Goal: Task Accomplishment & Management: Complete application form

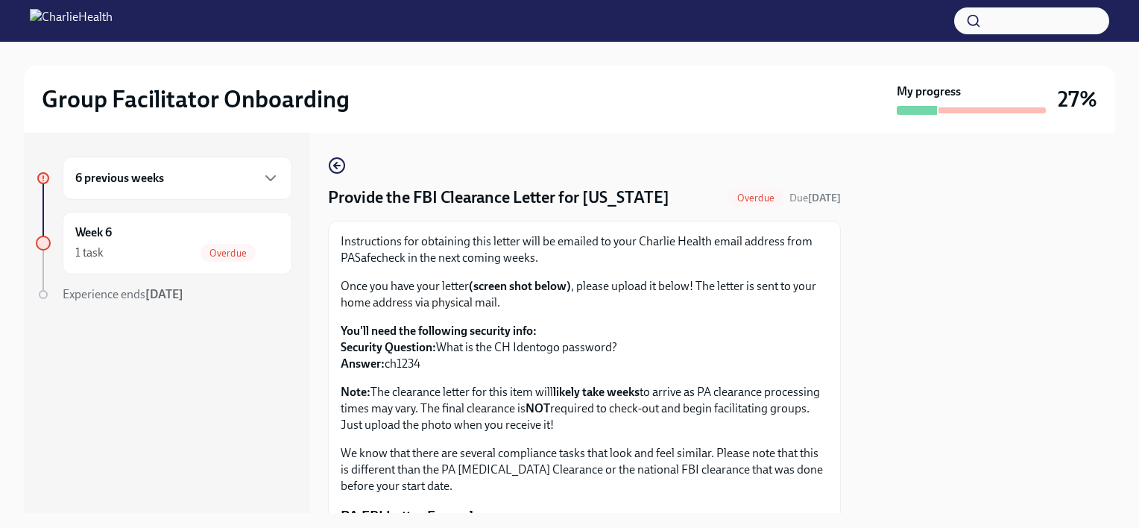
scroll to position [337, 0]
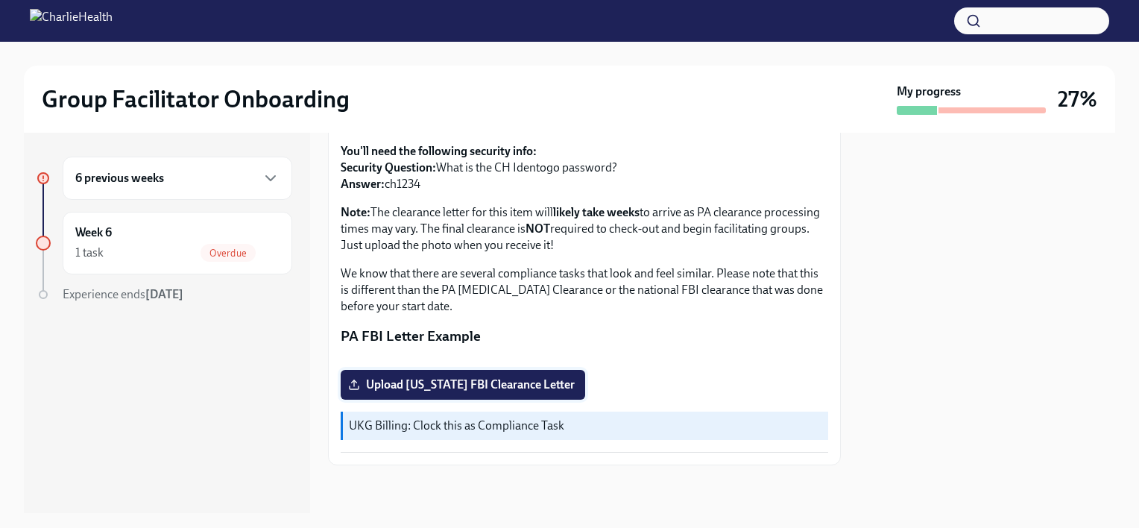
click at [447, 389] on span "Upload [US_STATE] FBI Clearance Letter" at bounding box center [463, 384] width 224 height 15
click at [0, 0] on input "Upload [US_STATE] FBI Clearance Letter" at bounding box center [0, 0] width 0 height 0
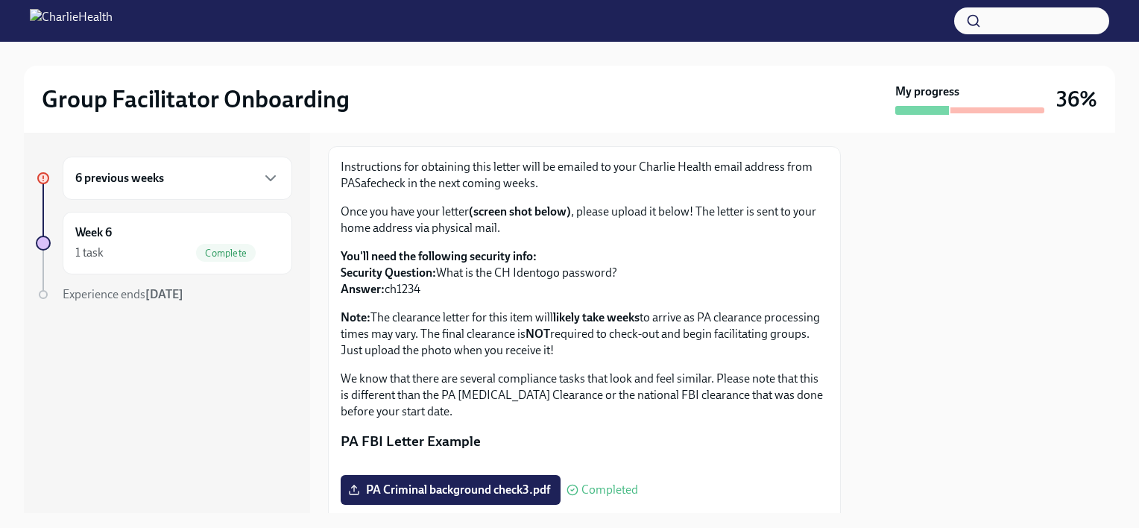
scroll to position [0, 0]
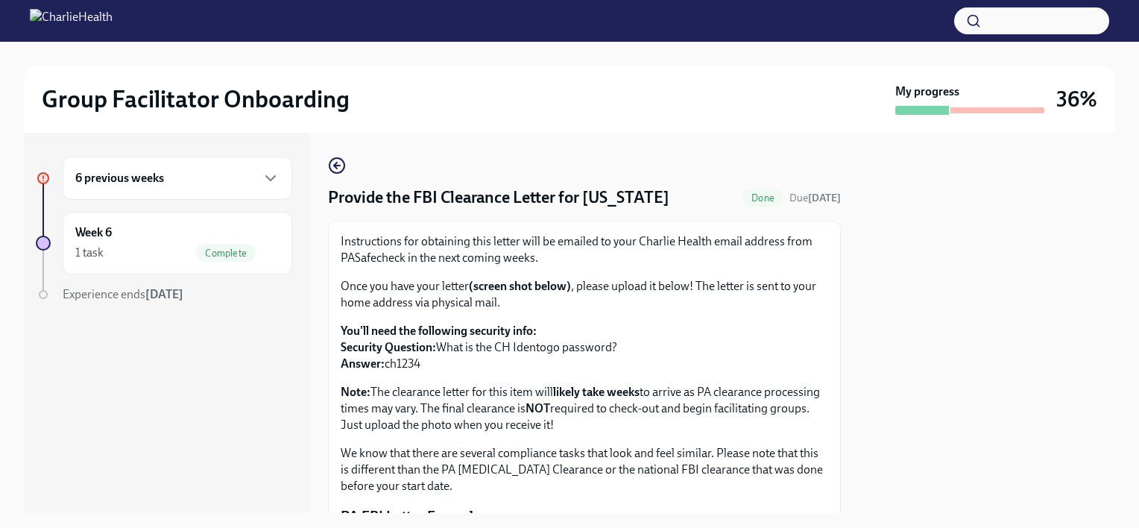
click at [43, 290] on div at bounding box center [43, 294] width 9 height 9
click at [139, 295] on span "Experience ends [DATE]" at bounding box center [123, 294] width 121 height 14
click at [264, 183] on icon "button" at bounding box center [271, 178] width 18 height 18
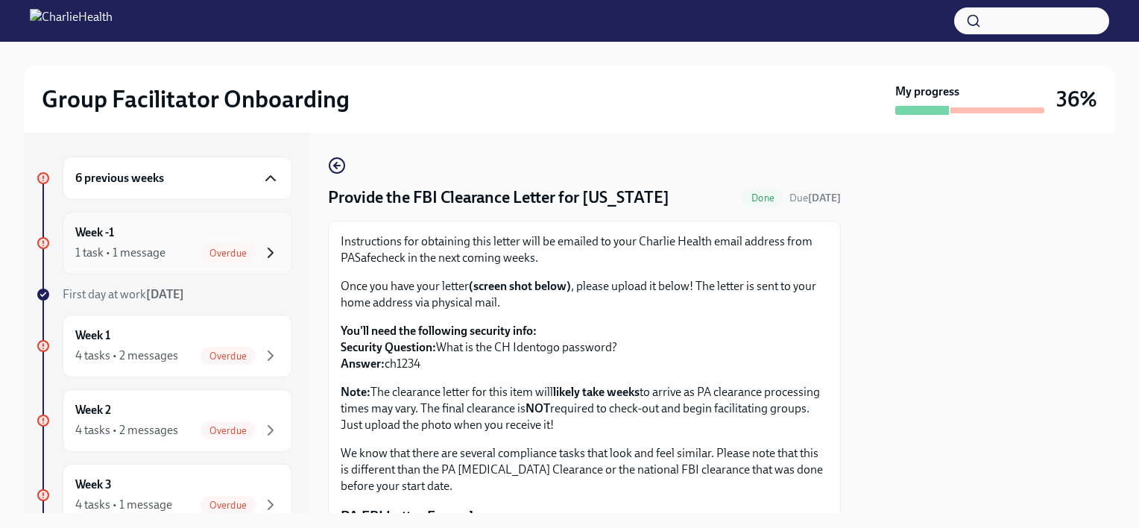
click at [268, 250] on icon "button" at bounding box center [270, 252] width 4 height 9
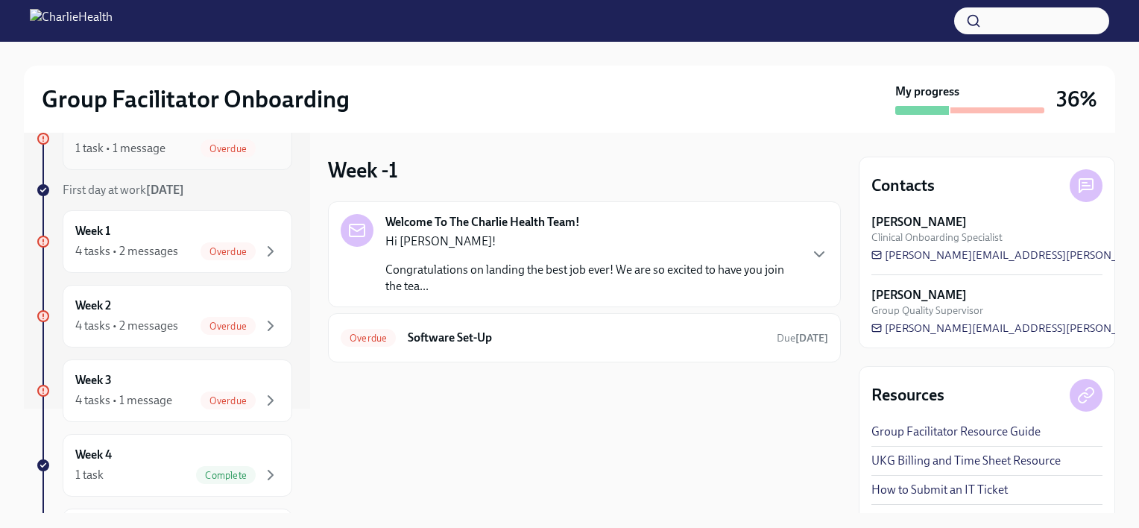
scroll to position [104, 0]
click at [262, 248] on icon "button" at bounding box center [271, 251] width 18 height 18
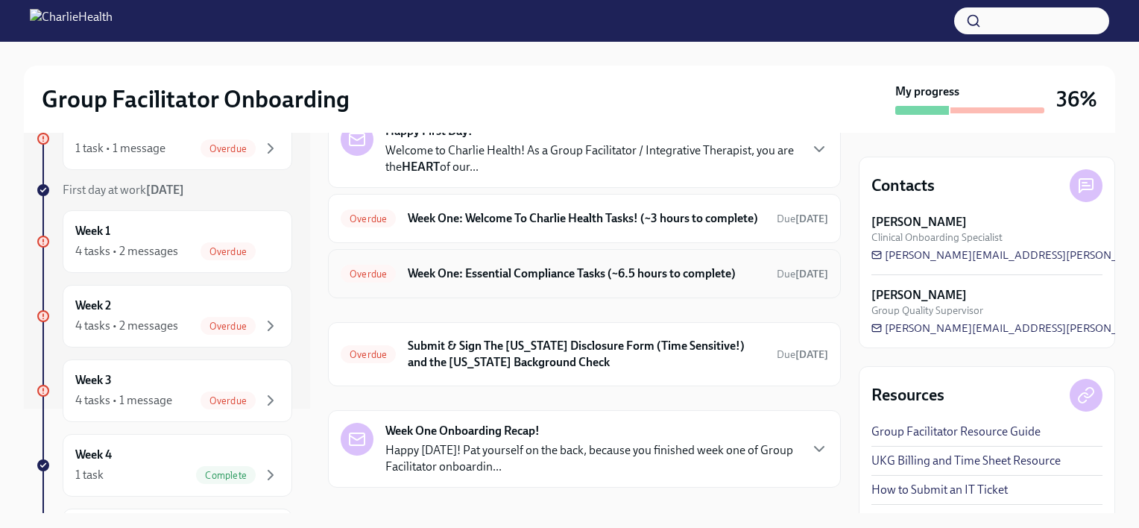
scroll to position [199, 0]
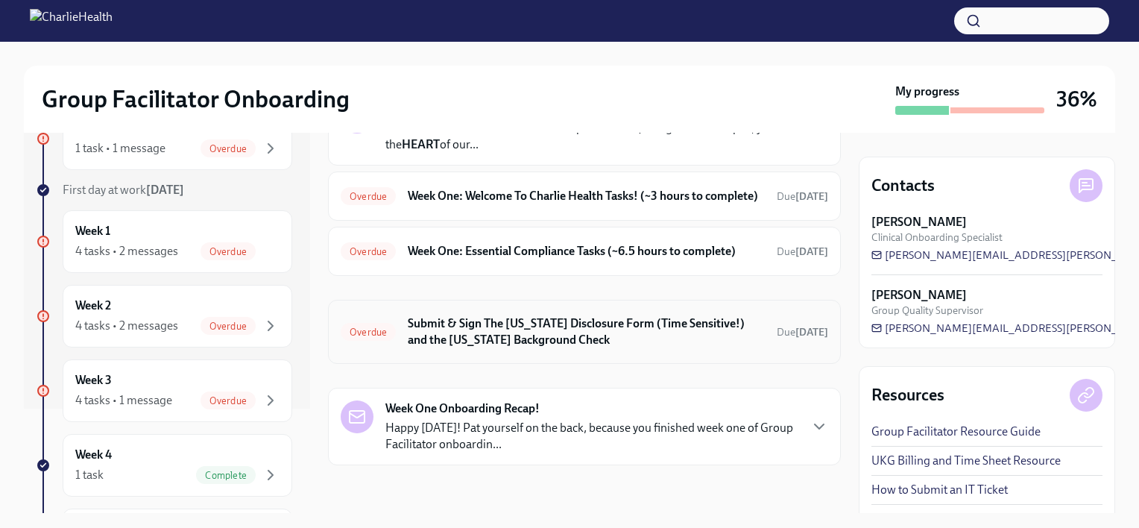
click at [581, 317] on h6 "Submit & Sign The [US_STATE] Disclosure Form (Time Sensitive!) and the [US_STAT…" at bounding box center [586, 331] width 357 height 33
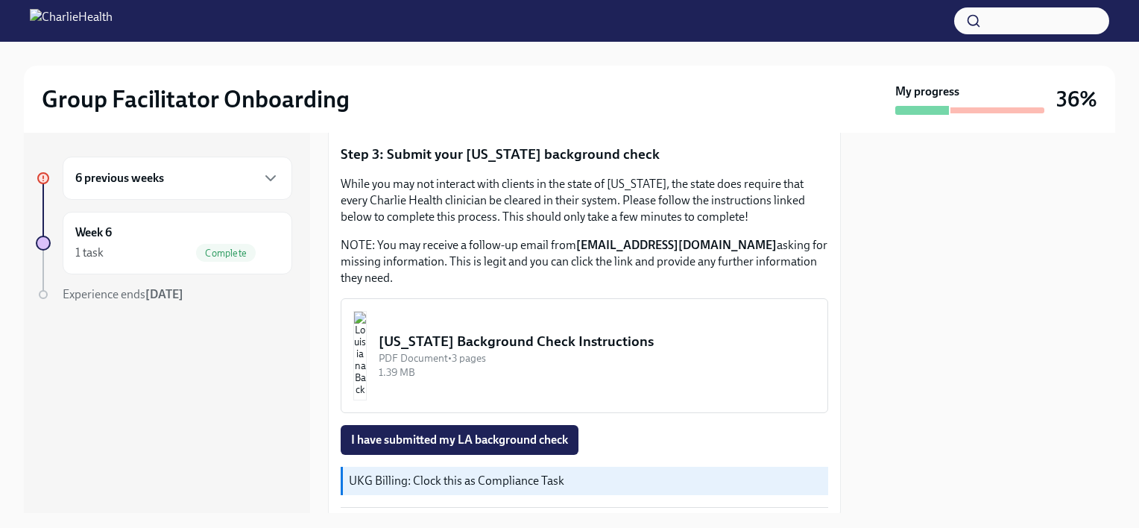
scroll to position [574, 0]
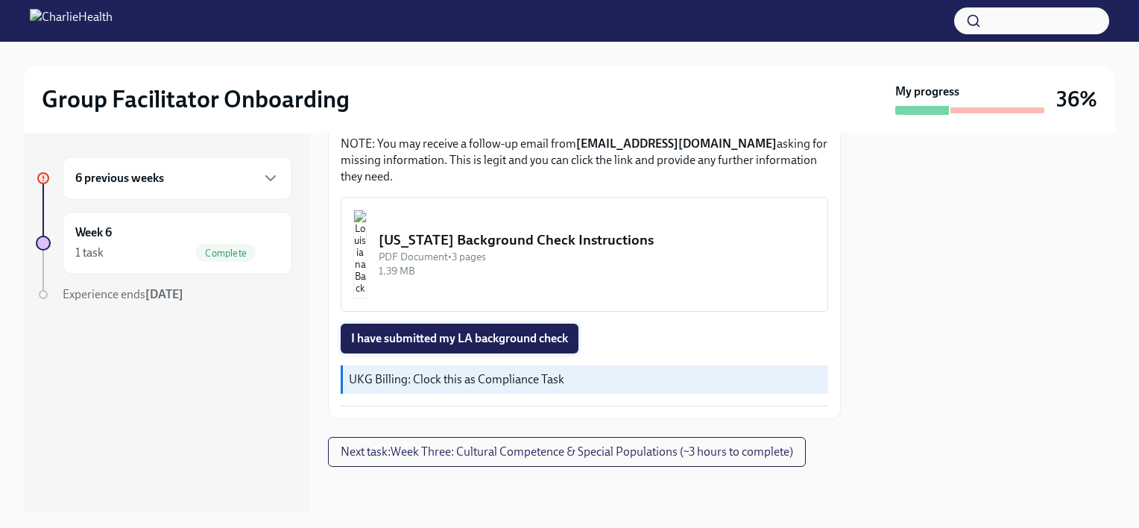
click at [512, 336] on span "I have submitted my LA background check" at bounding box center [459, 338] width 217 height 15
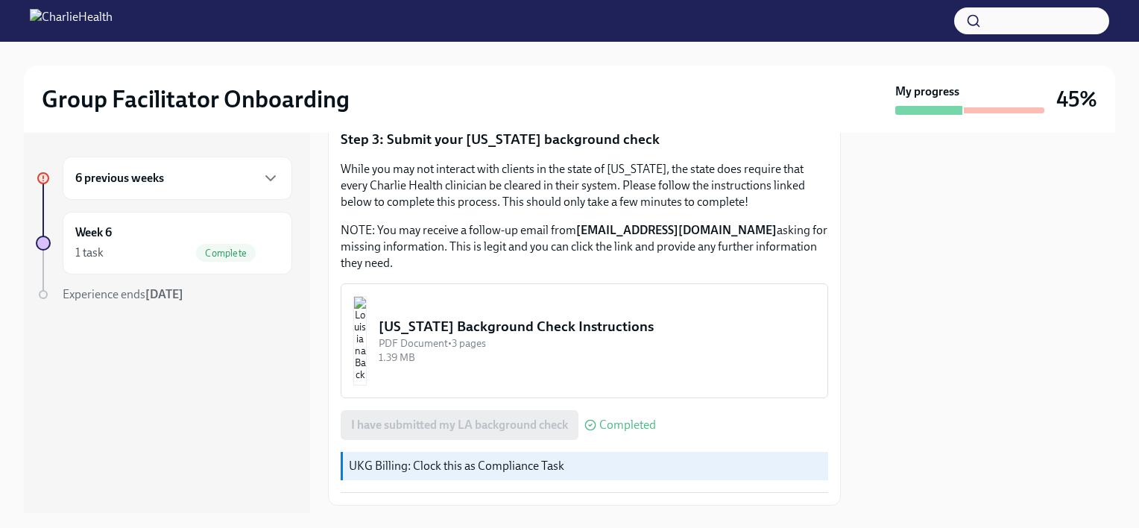
scroll to position [575, 0]
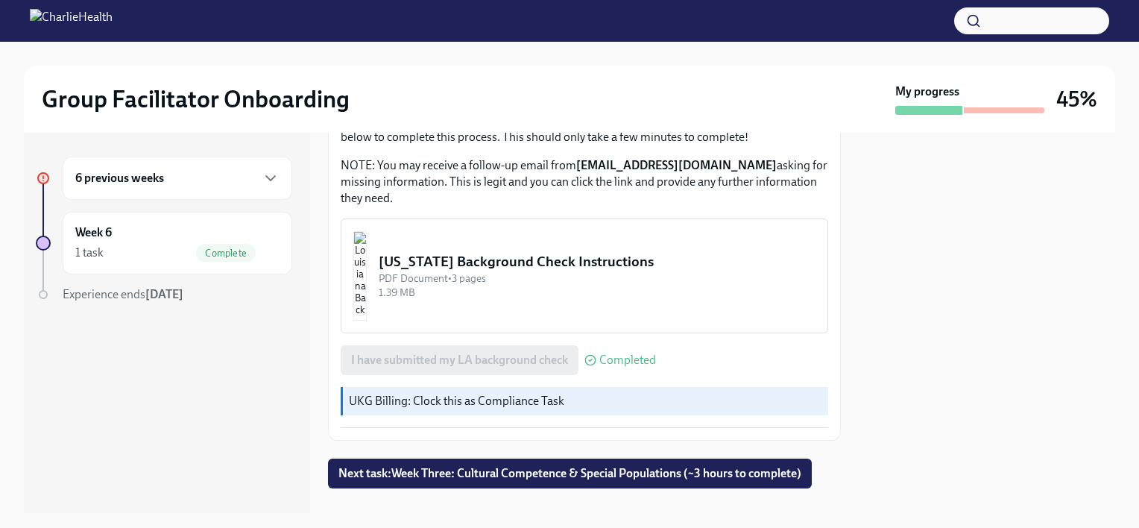
click at [203, 176] on div "6 previous weeks" at bounding box center [177, 178] width 204 height 18
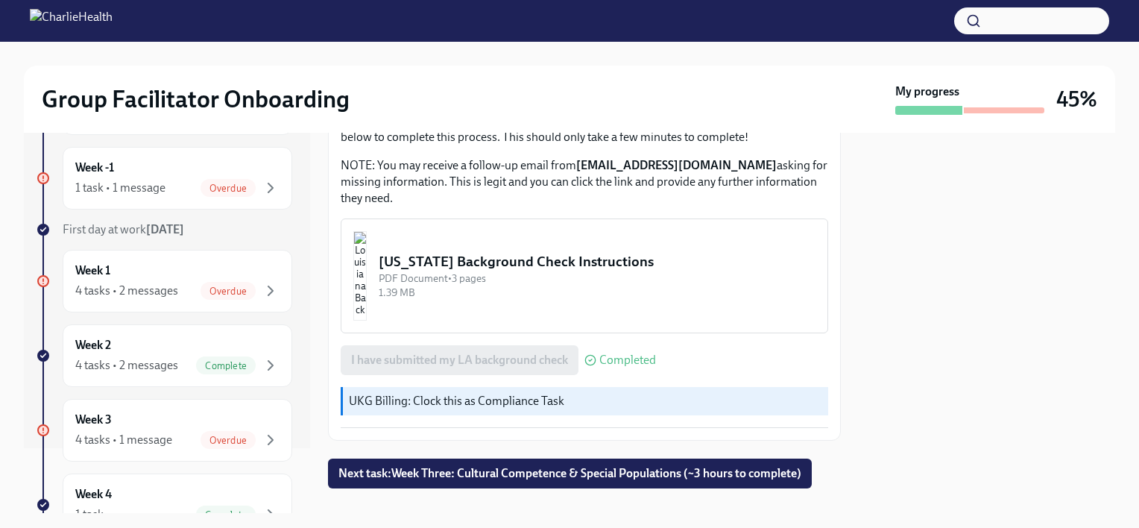
scroll to position [66, 0]
click at [263, 288] on icon "button" at bounding box center [271, 290] width 18 height 18
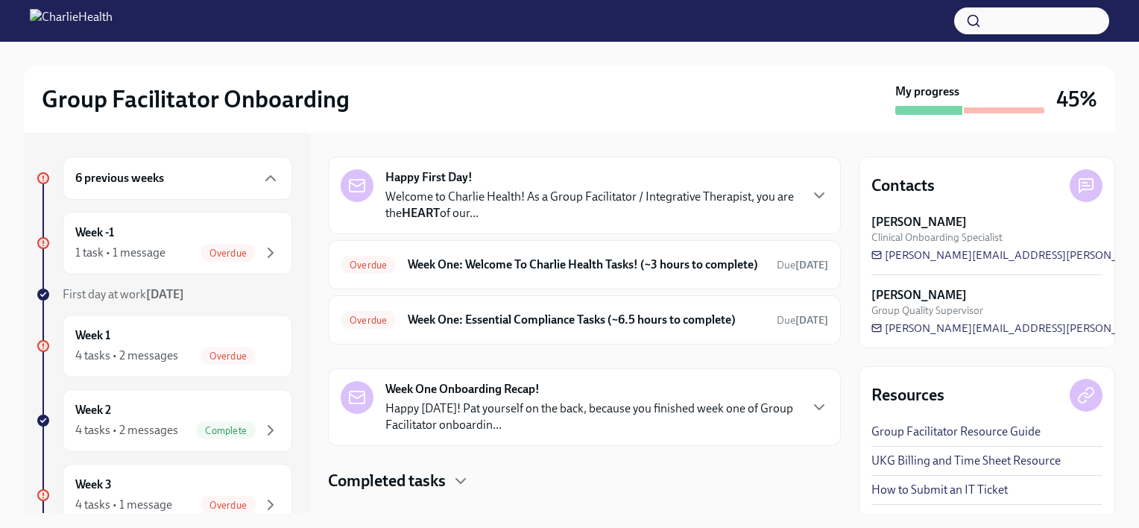
scroll to position [119, 0]
click at [521, 268] on h6 "Week One: Welcome To Charlie Health Tasks! (~3 hours to complete)" at bounding box center [586, 263] width 357 height 16
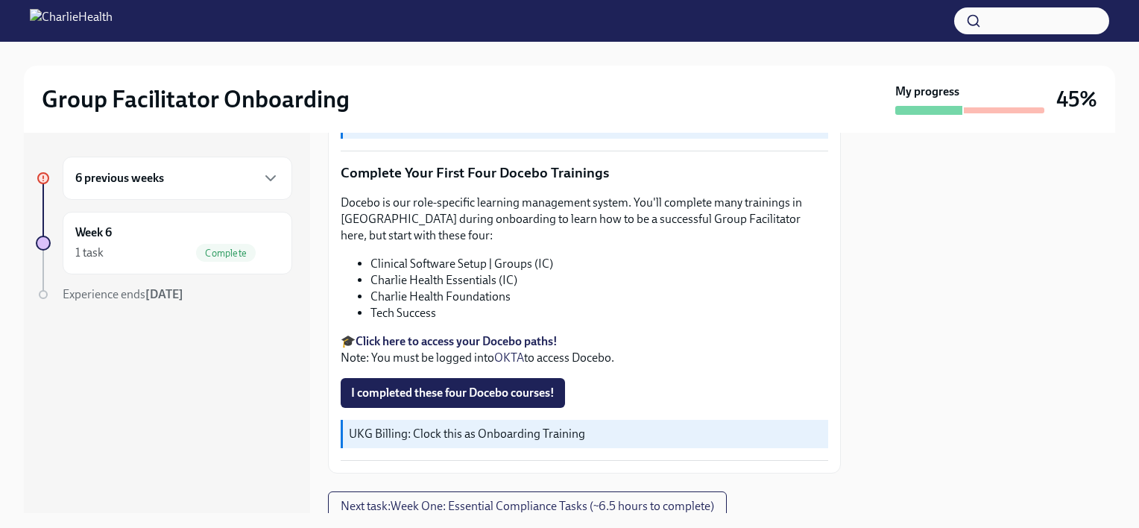
scroll to position [2002, 0]
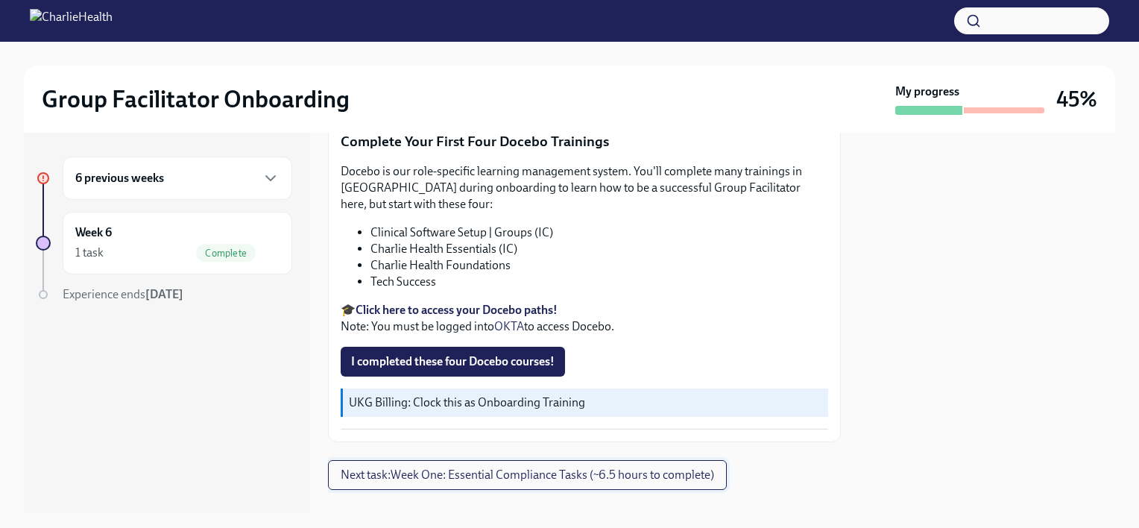
click at [434, 468] on span "Next task : Week One: Essential Compliance Tasks (~6.5 hours to complete)" at bounding box center [528, 475] width 374 height 15
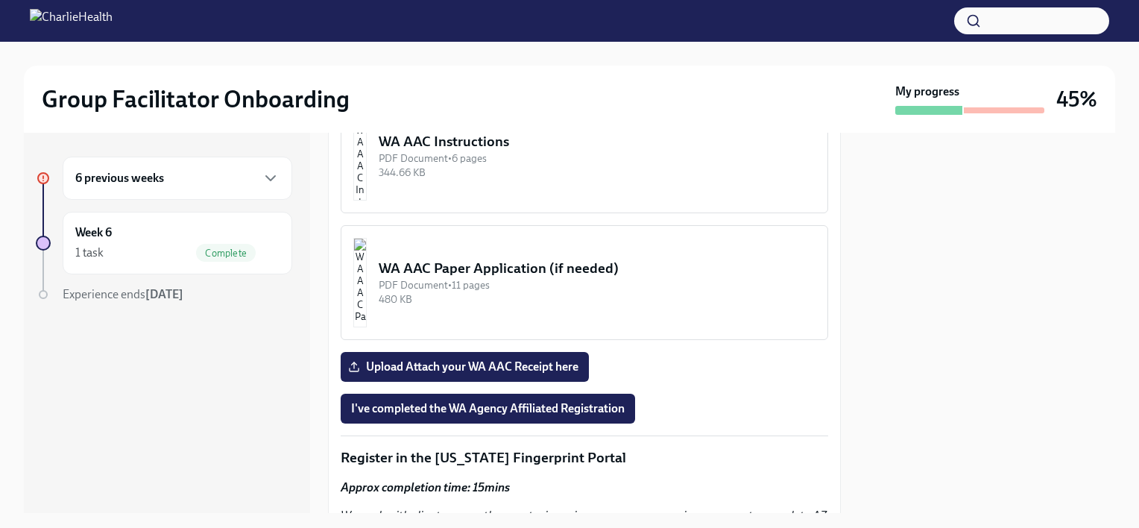
scroll to position [1443, 0]
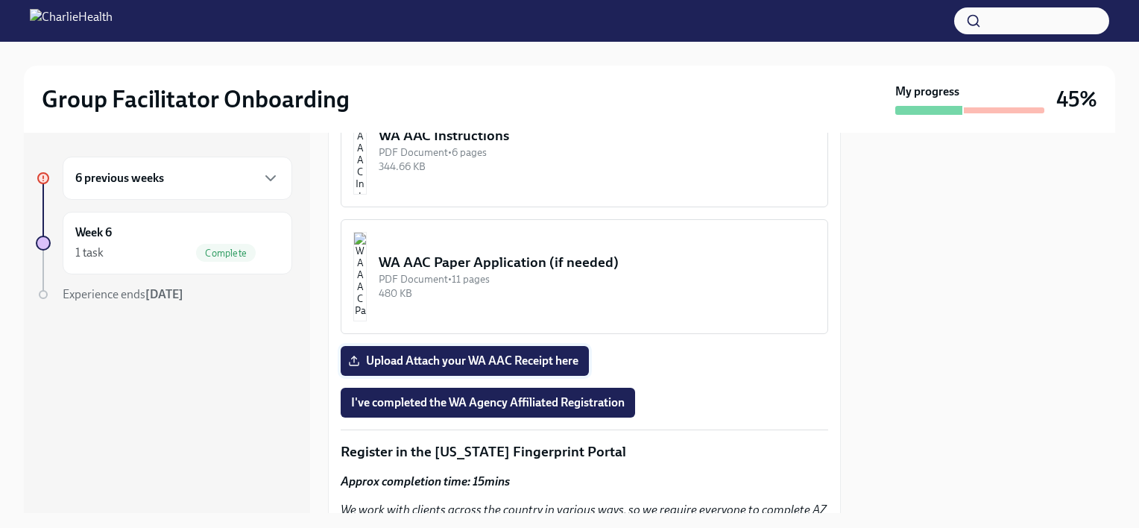
click at [543, 353] on span "Upload Attach your WA AAC Receipt here" at bounding box center [464, 360] width 227 height 15
click at [0, 0] on input "Upload Attach your WA AAC Receipt here" at bounding box center [0, 0] width 0 height 0
click at [572, 395] on span "I've completed the WA Agency Affiliated Registration" at bounding box center [488, 402] width 274 height 15
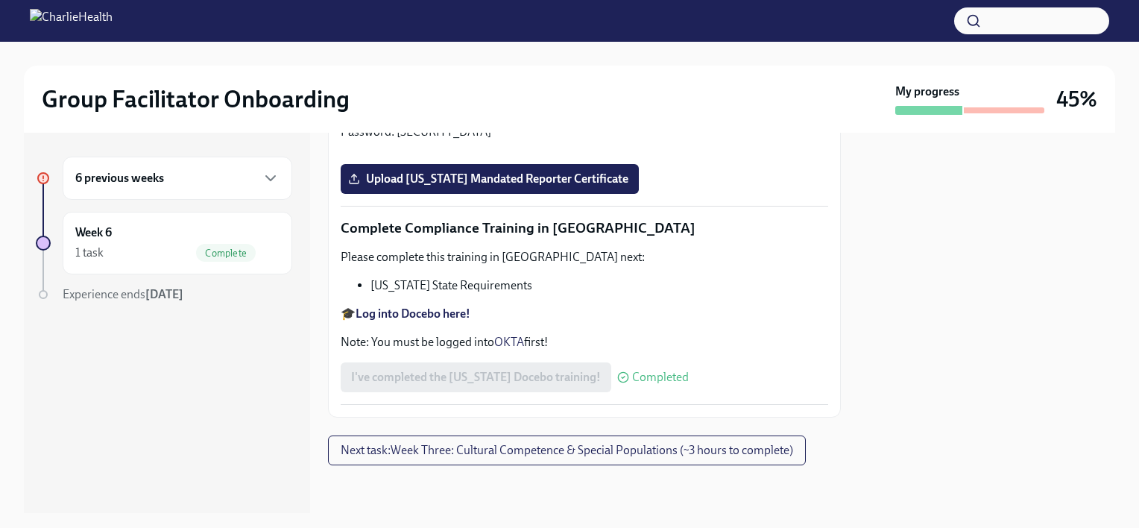
scroll to position [3311, 0]
click at [501, 453] on span "Next task : Week Three: Cultural Competence & Special Populations (~3 hours to …" at bounding box center [567, 450] width 453 height 15
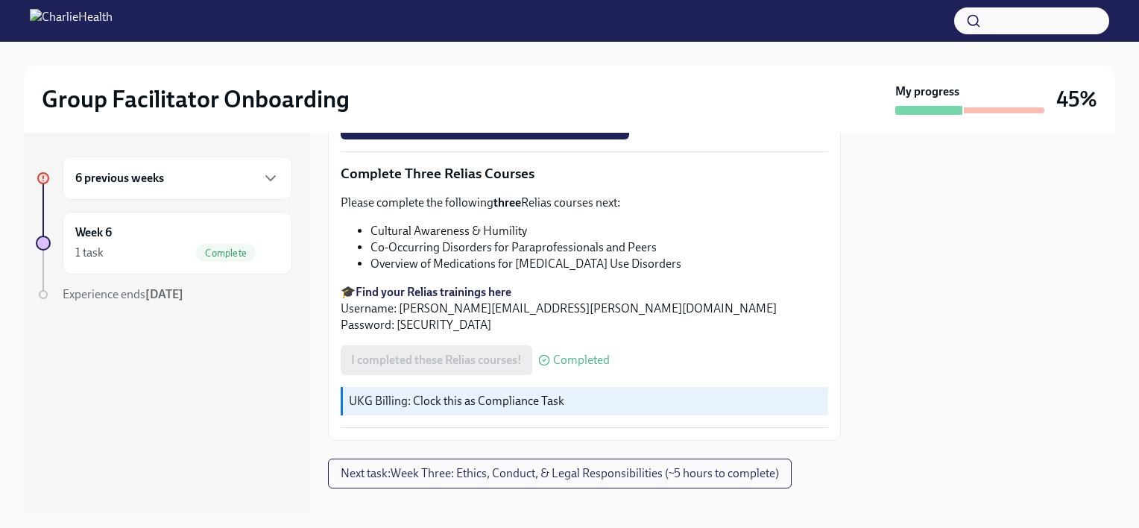
scroll to position [1234, 0]
click at [415, 465] on span "Next task : Week Three: Ethics, Conduct, & Legal Responsibilities (~5 hours to …" at bounding box center [560, 472] width 438 height 15
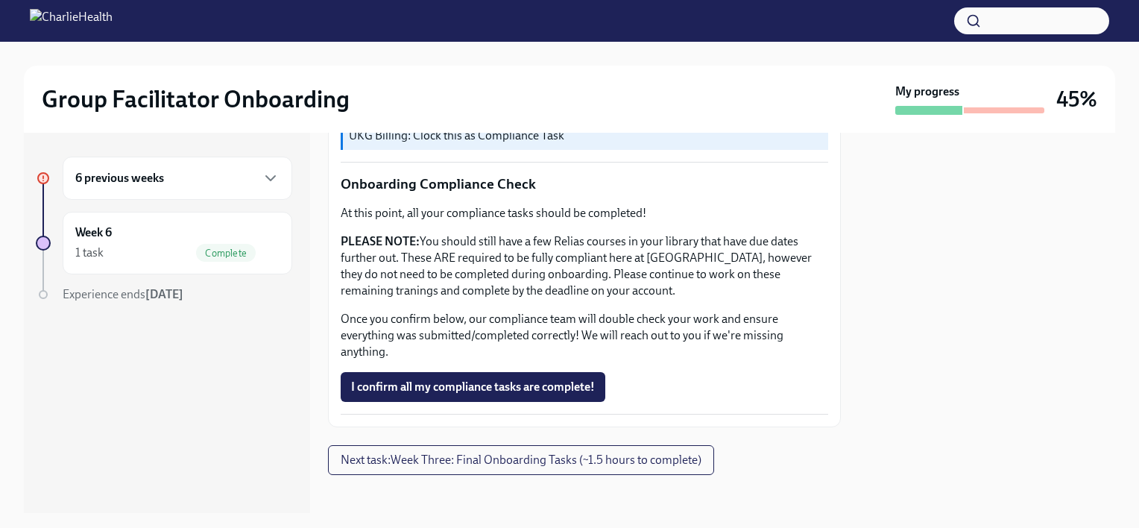
scroll to position [891, 0]
click at [270, 188] on div "6 previous weeks" at bounding box center [178, 178] width 230 height 43
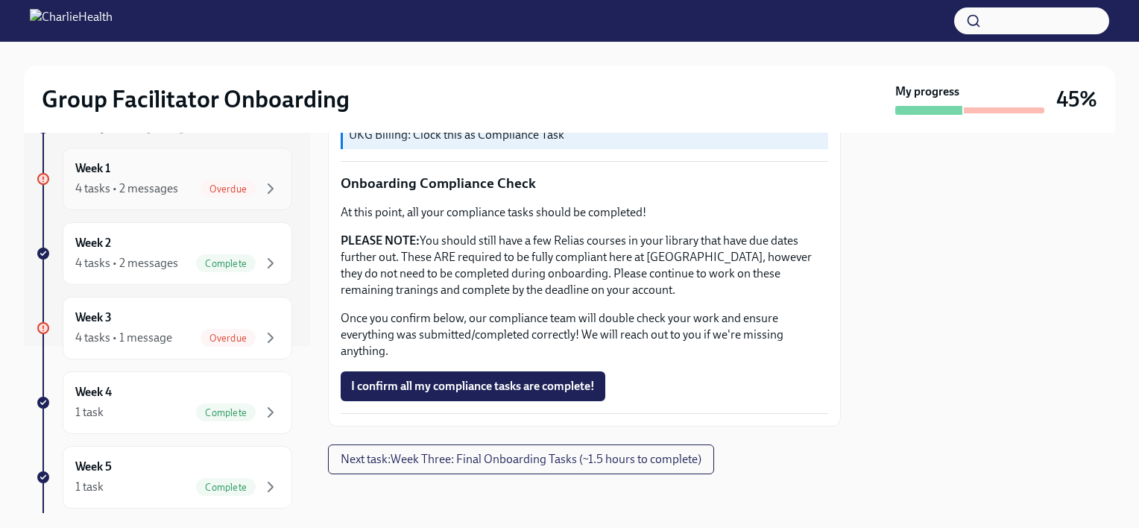
scroll to position [166, 0]
click at [266, 338] on icon "button" at bounding box center [271, 339] width 18 height 18
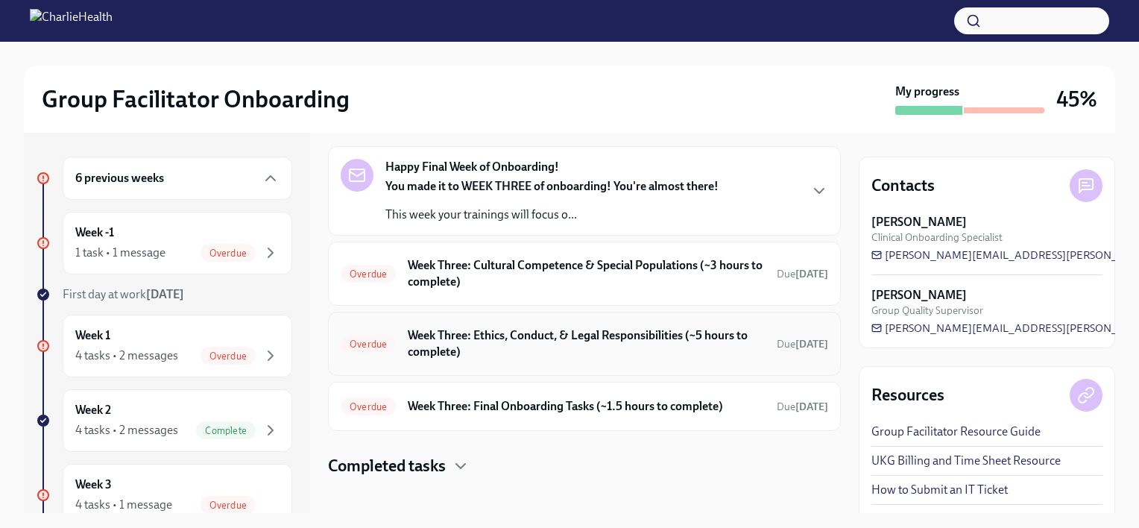
scroll to position [66, 0]
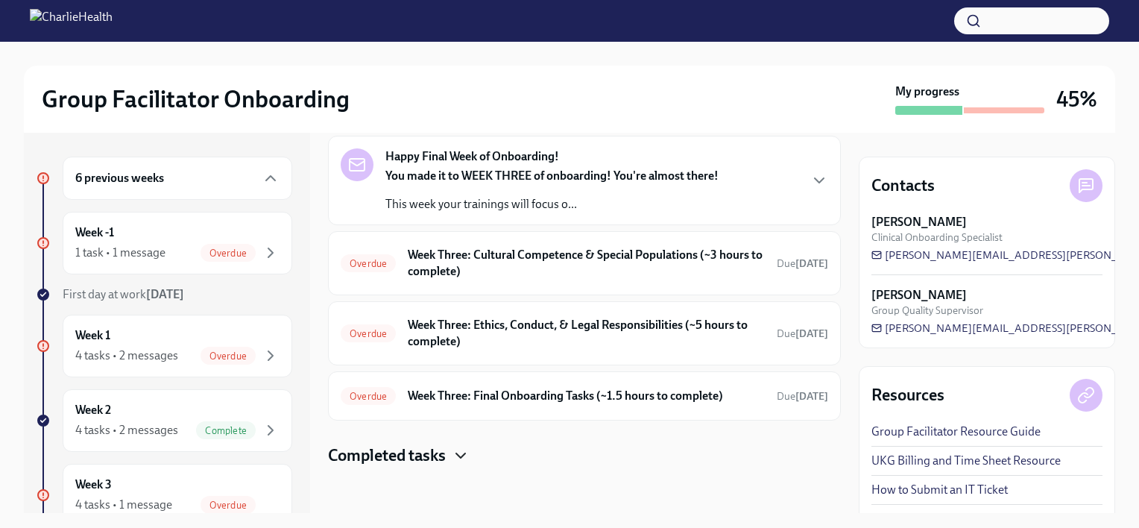
click at [463, 459] on icon "button" at bounding box center [461, 456] width 18 height 18
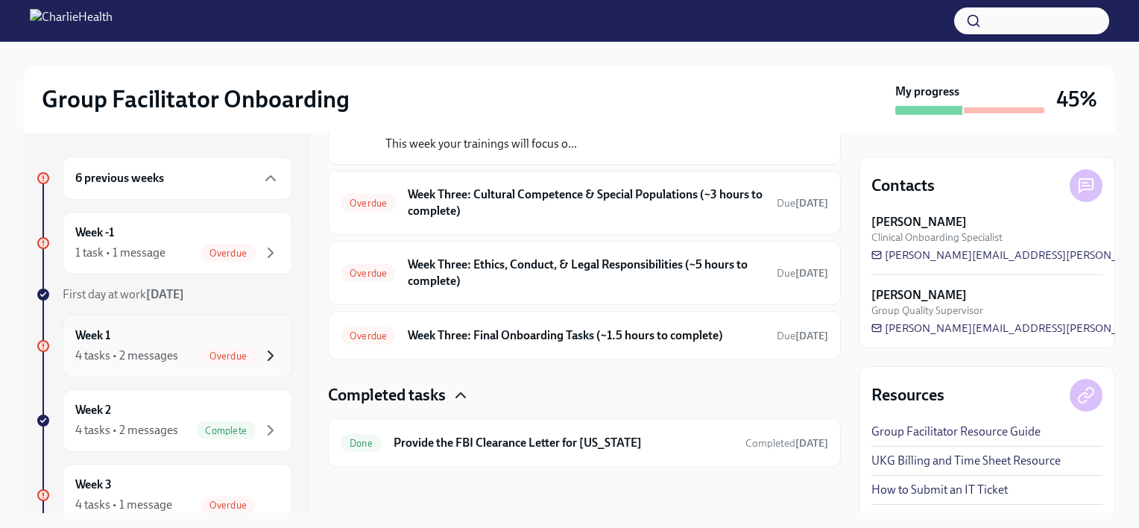
click at [262, 351] on icon "button" at bounding box center [271, 356] width 18 height 18
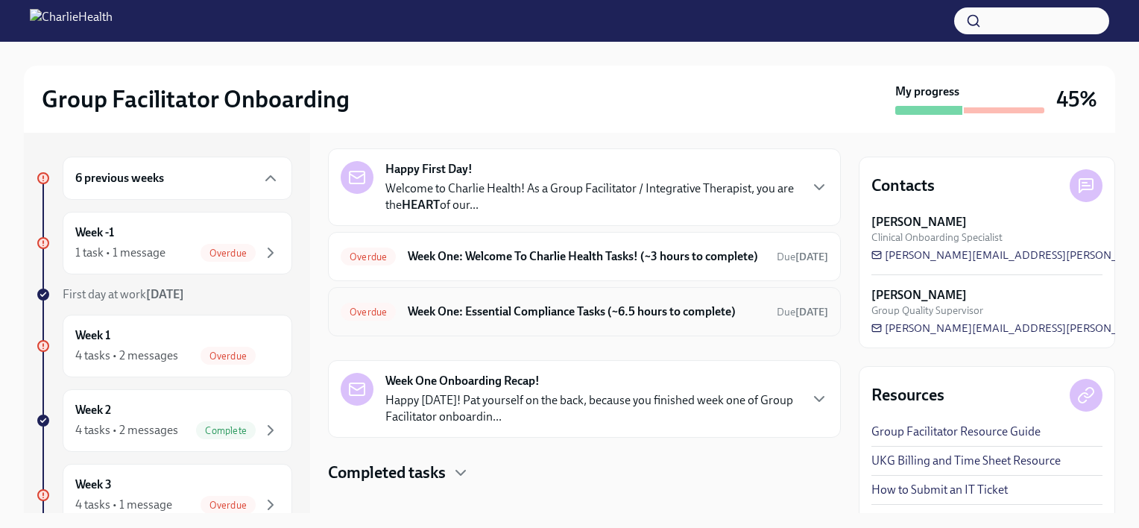
scroll to position [158, 0]
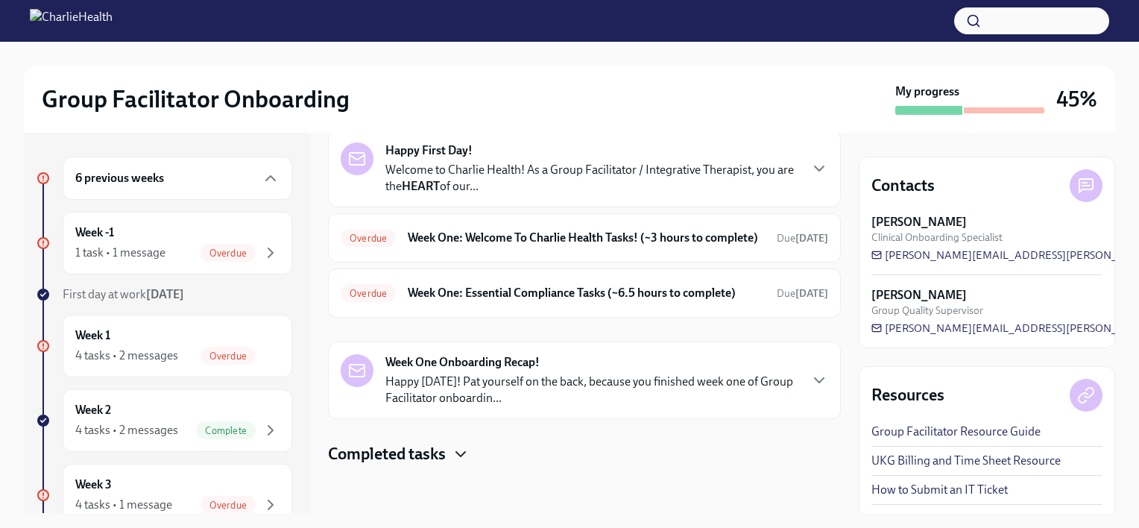
click at [459, 453] on icon "button" at bounding box center [460, 454] width 9 height 4
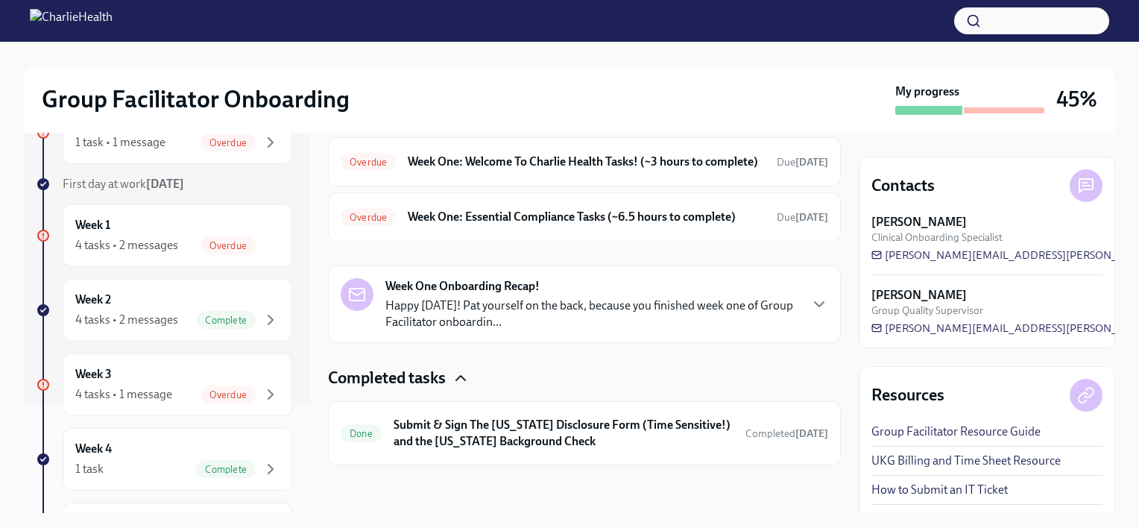
scroll to position [0, 0]
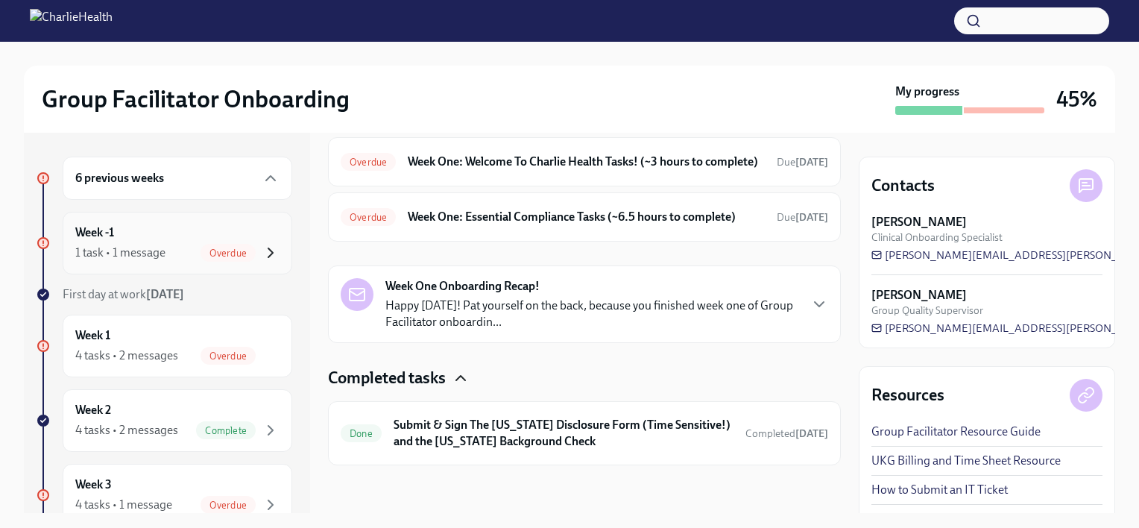
click at [262, 255] on icon "button" at bounding box center [271, 253] width 18 height 18
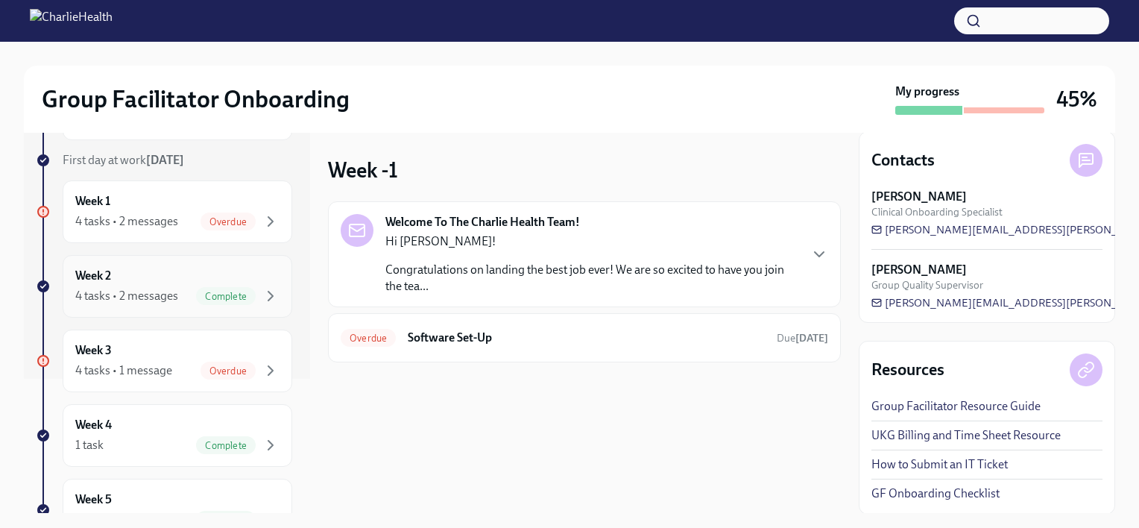
scroll to position [137, 0]
click at [268, 364] on icon "button" at bounding box center [270, 367] width 4 height 9
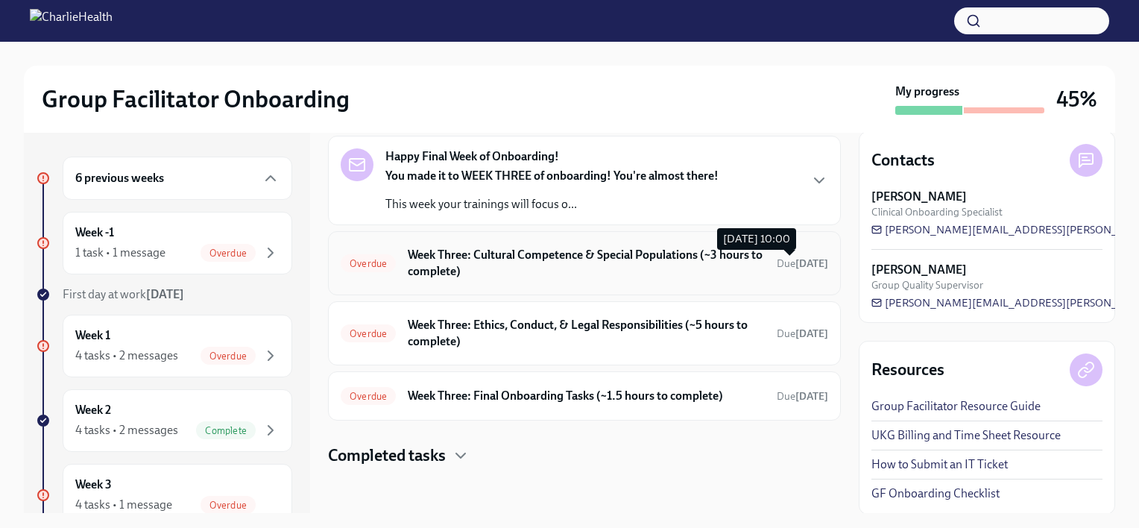
click at [777, 268] on span "Due [DATE]" at bounding box center [802, 263] width 51 height 13
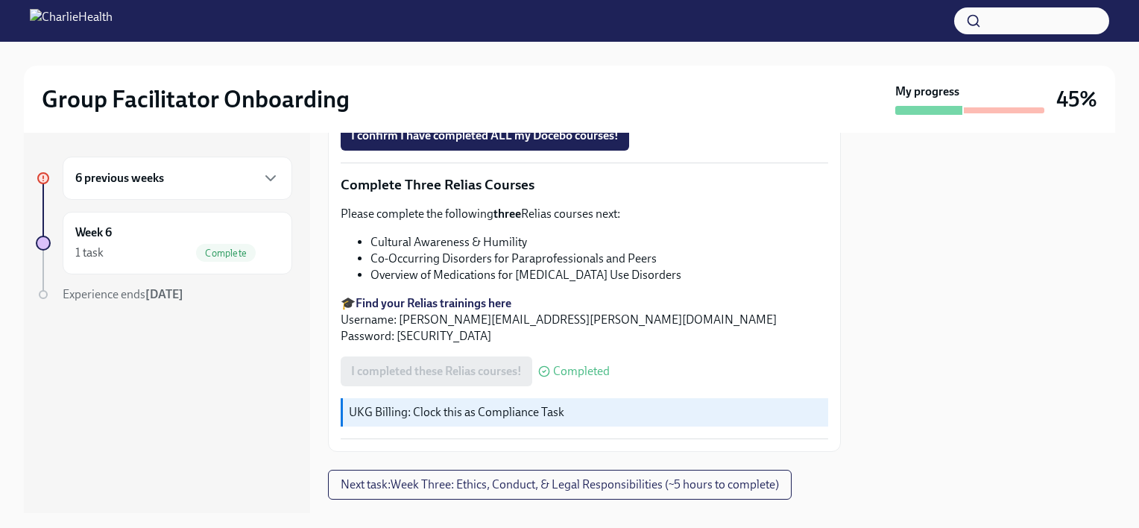
scroll to position [1234, 0]
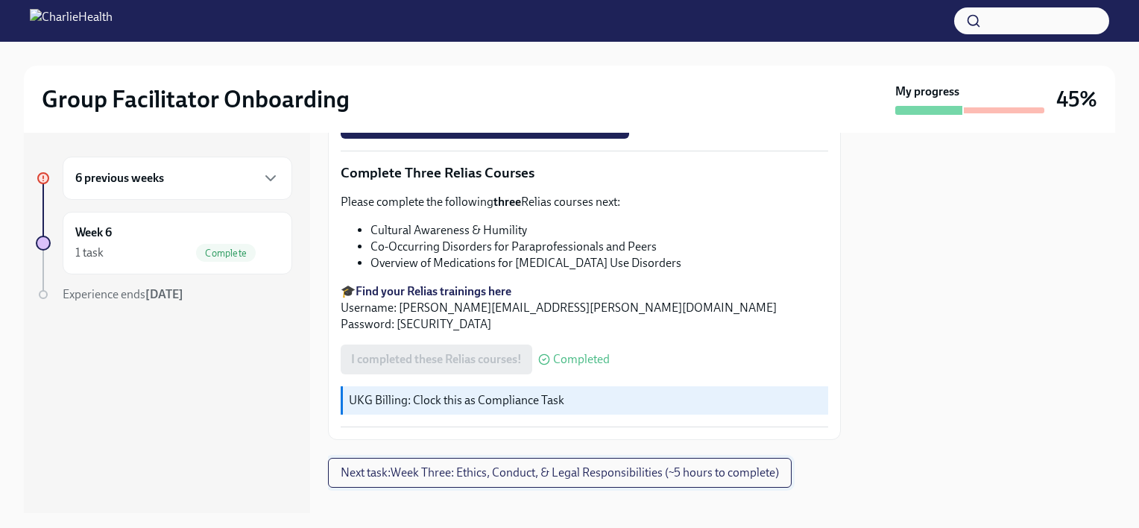
click at [649, 465] on button "Next task : Week Three: Ethics, Conduct, & Legal Responsibilities (~5 hours to …" at bounding box center [560, 473] width 464 height 30
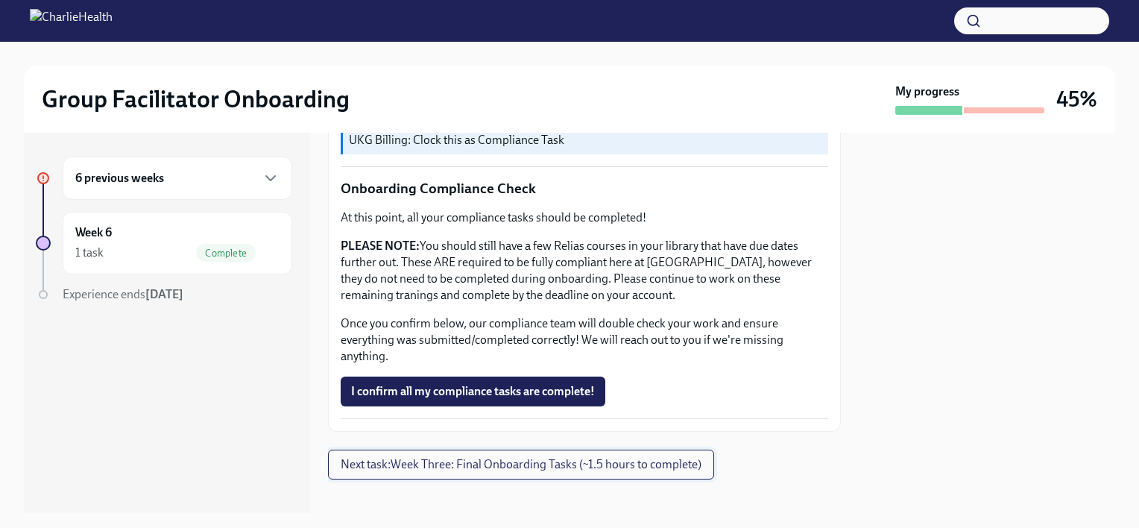
scroll to position [891, 0]
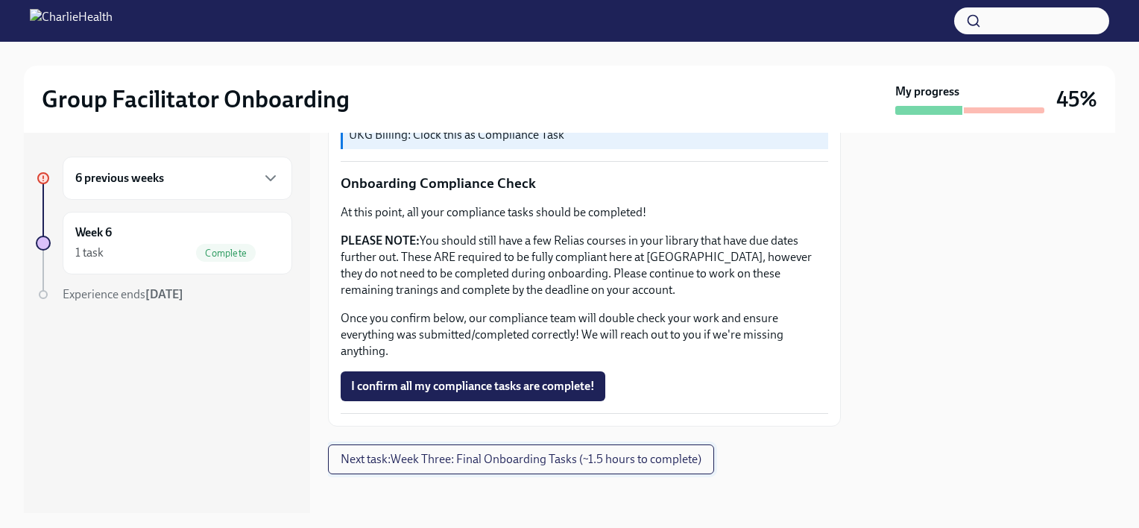
click at [591, 452] on span "Next task : Week Three: Final Onboarding Tasks (~1.5 hours to complete)" at bounding box center [521, 459] width 361 height 15
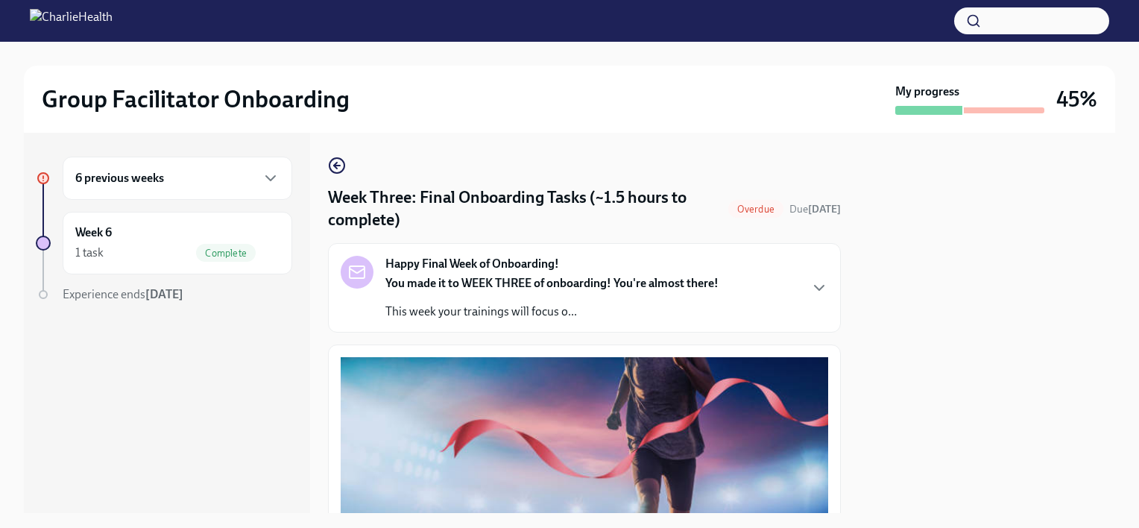
click at [641, 313] on p "This week your trainings will focus o..." at bounding box center [552, 311] width 333 height 16
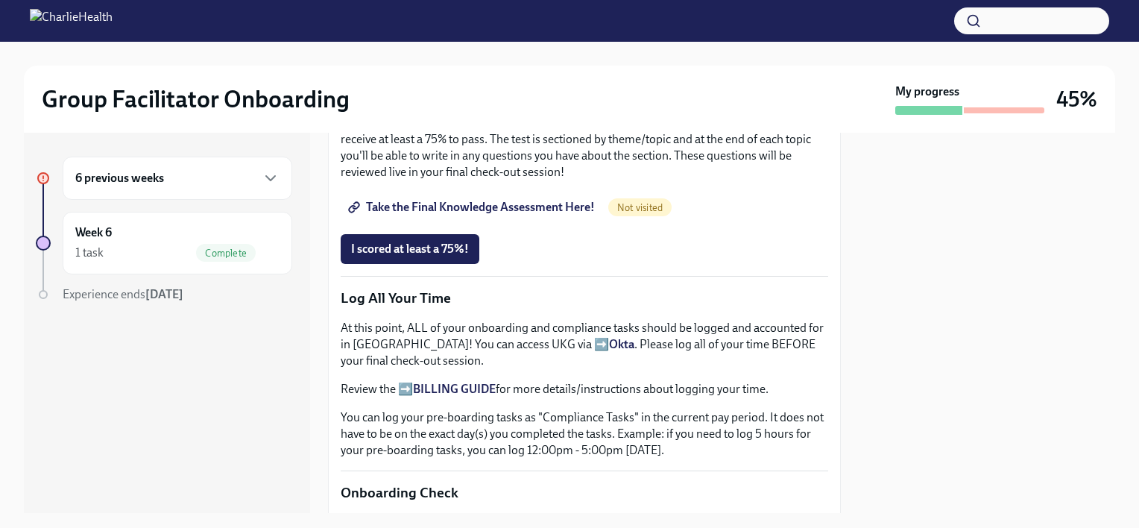
scroll to position [1262, 0]
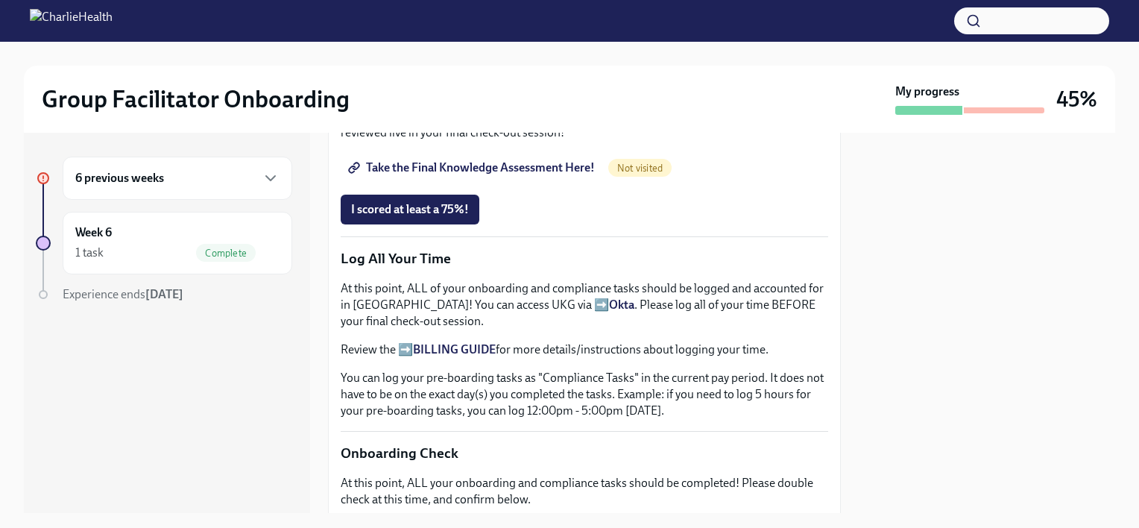
click at [135, 183] on h6 "6 previous weeks" at bounding box center [119, 178] width 89 height 16
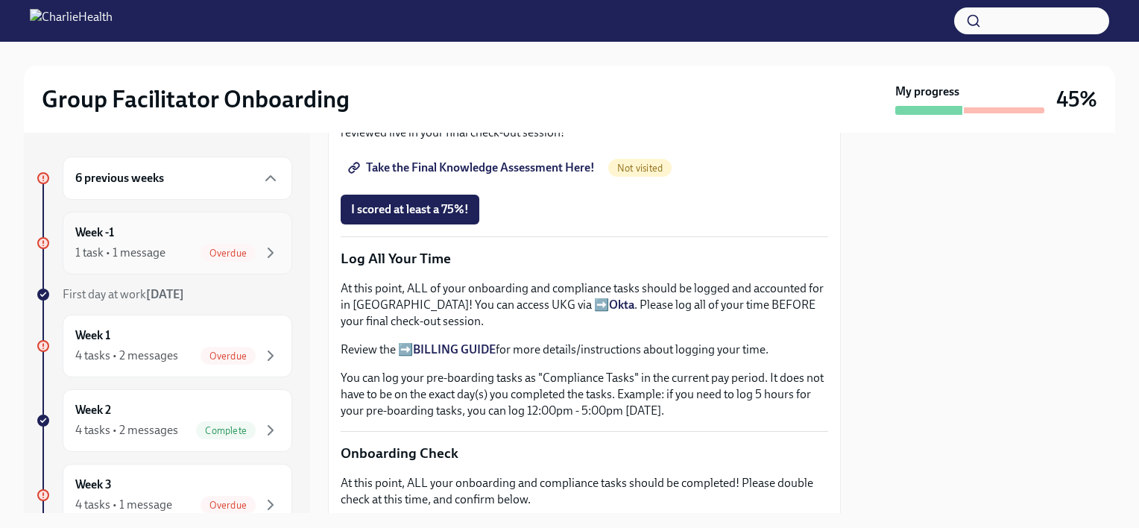
click at [152, 230] on div "Week -1 1 task • 1 message Overdue" at bounding box center [177, 242] width 204 height 37
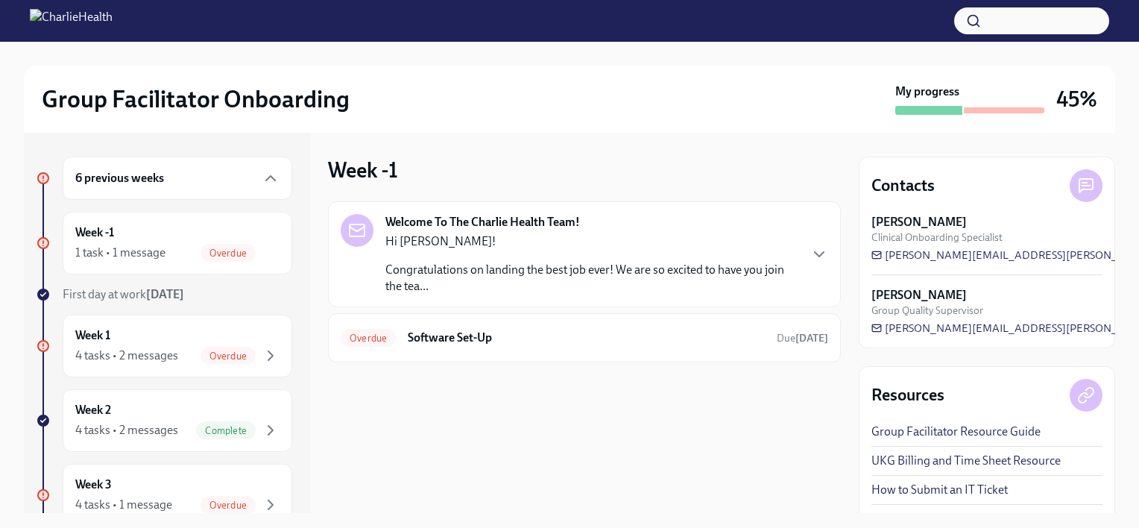
click at [550, 254] on div "Hi [PERSON_NAME]! Congratulations on landing the best job ever! We are so excit…" at bounding box center [592, 263] width 413 height 61
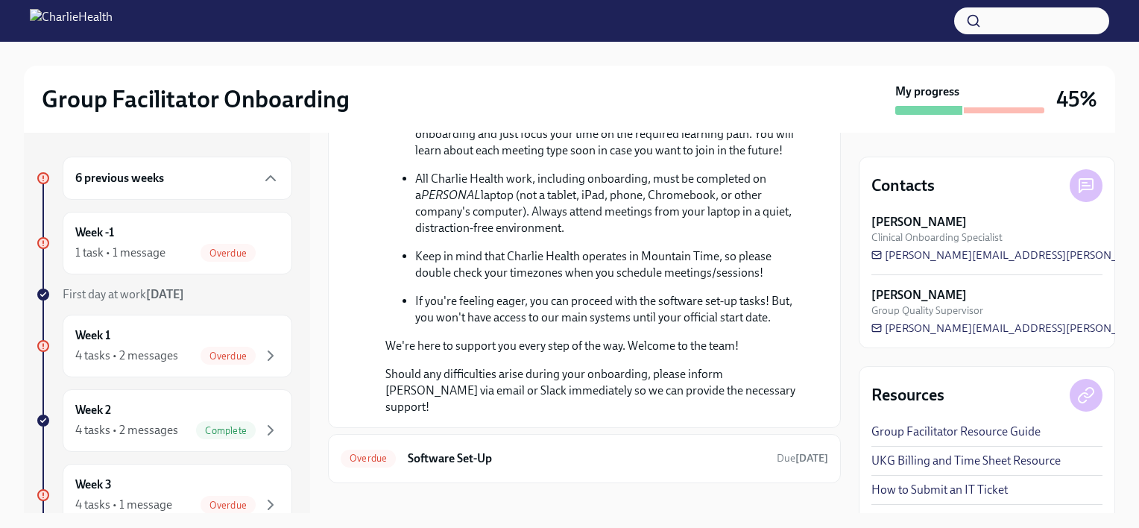
scroll to position [664, 0]
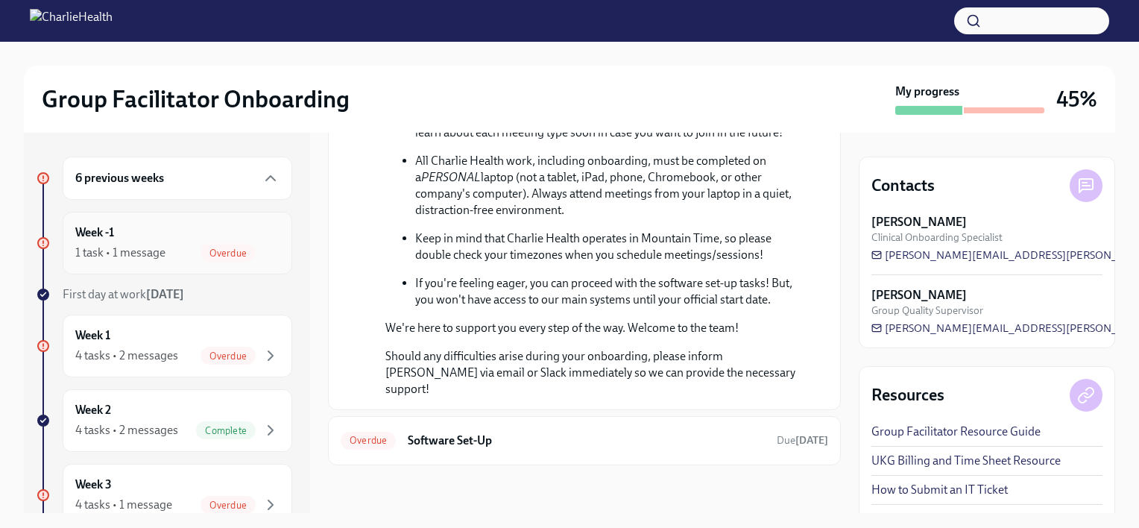
click at [151, 236] on div "Week -1 1 task • 1 message Overdue" at bounding box center [177, 242] width 204 height 37
click at [174, 338] on div "Week 1 4 tasks • 2 messages Overdue" at bounding box center [177, 345] width 204 height 37
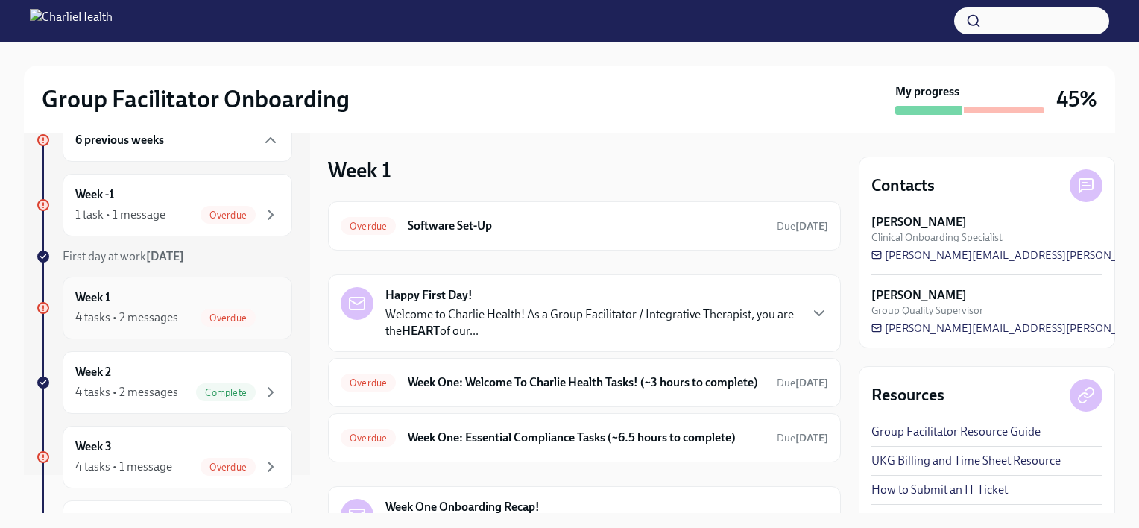
scroll to position [39, 0]
click at [644, 382] on h6 "Week One: Welcome To Charlie Health Tasks! (~3 hours to complete)" at bounding box center [586, 382] width 357 height 16
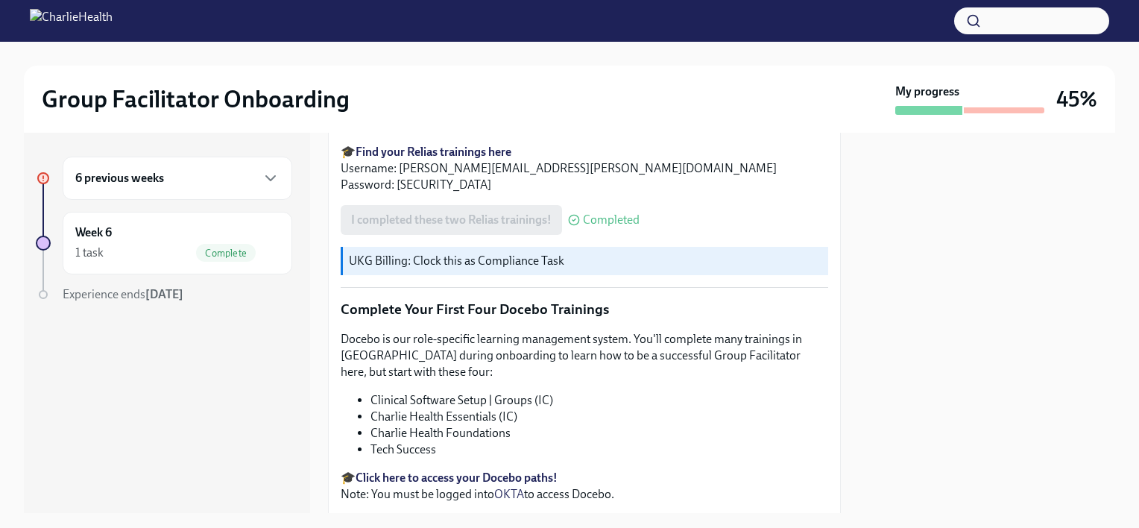
scroll to position [2002, 0]
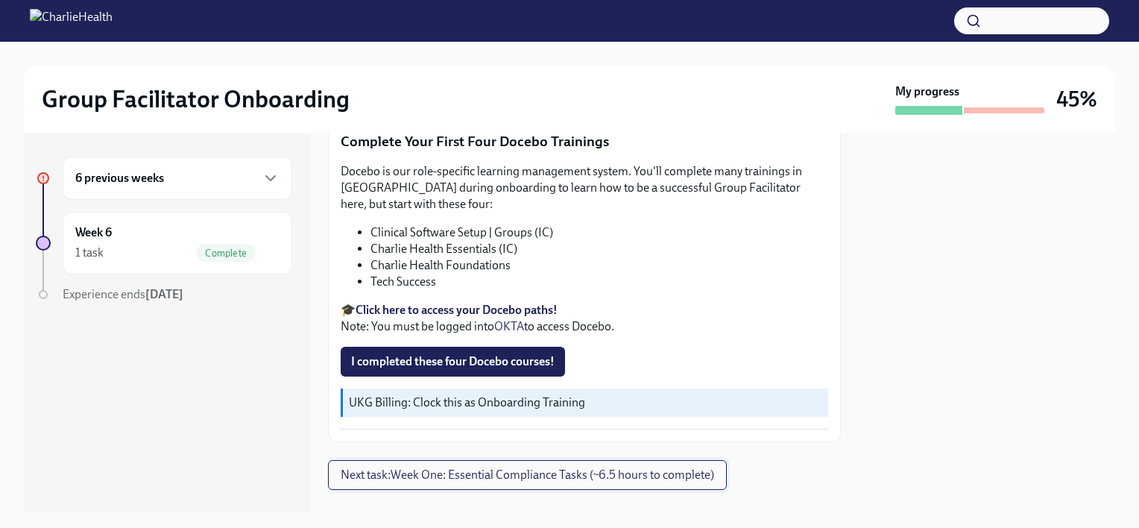
click at [569, 468] on span "Next task : Week One: Essential Compliance Tasks (~6.5 hours to complete)" at bounding box center [528, 475] width 374 height 15
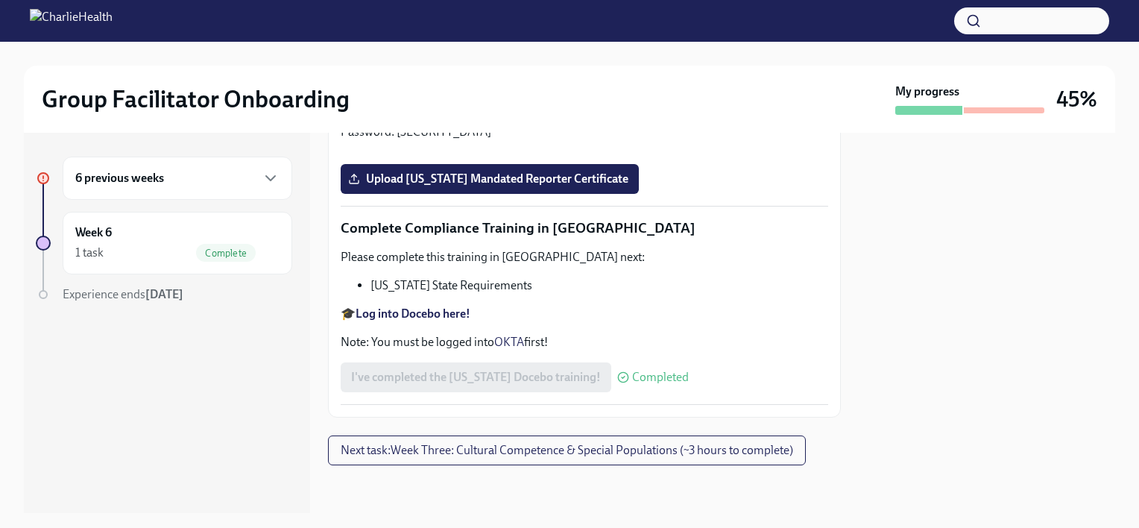
scroll to position [2667, 0]
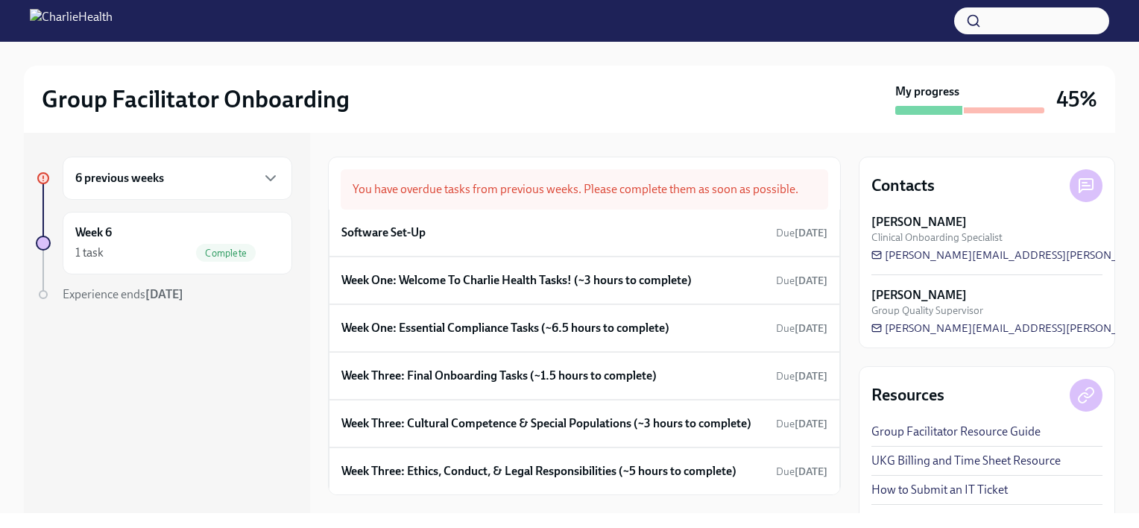
click at [113, 28] on img at bounding box center [71, 21] width 83 height 24
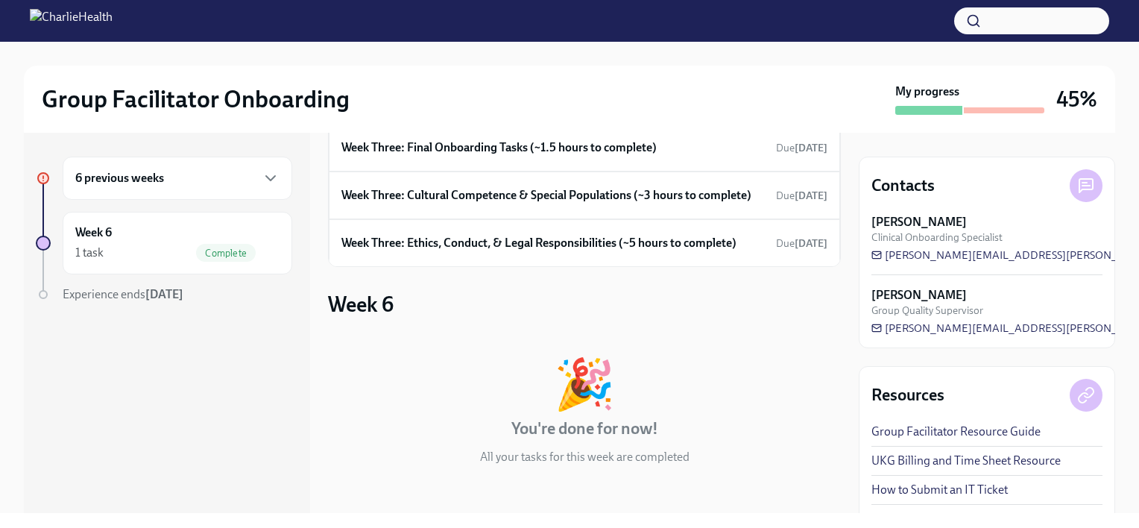
scroll to position [381, 0]
